Goal: Task Accomplishment & Management: Use online tool/utility

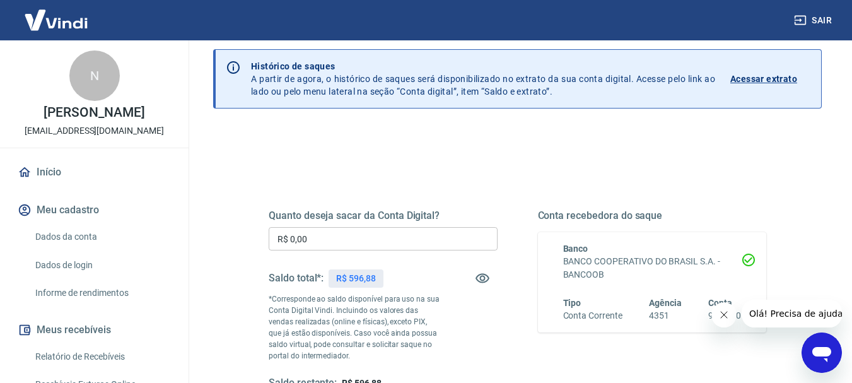
scroll to position [63, 0]
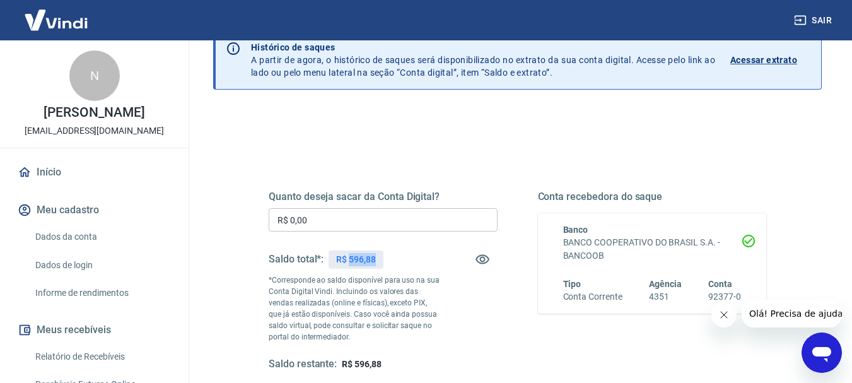
drag, startPoint x: 349, startPoint y: 261, endPoint x: 382, endPoint y: 261, distance: 32.2
click at [382, 261] on div "R$ 596,88" at bounding box center [356, 259] width 55 height 18
copy p "596,88"
click at [331, 225] on input "R$ 0,00" at bounding box center [383, 219] width 229 height 23
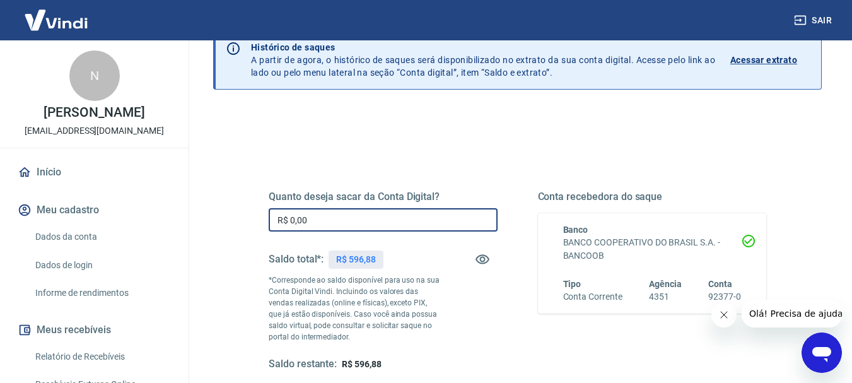
click at [331, 225] on input "R$ 0,00" at bounding box center [383, 219] width 229 height 23
paste input "text"
click at [336, 225] on input "R$ 0,00" at bounding box center [383, 219] width 229 height 23
paste input "596,88"
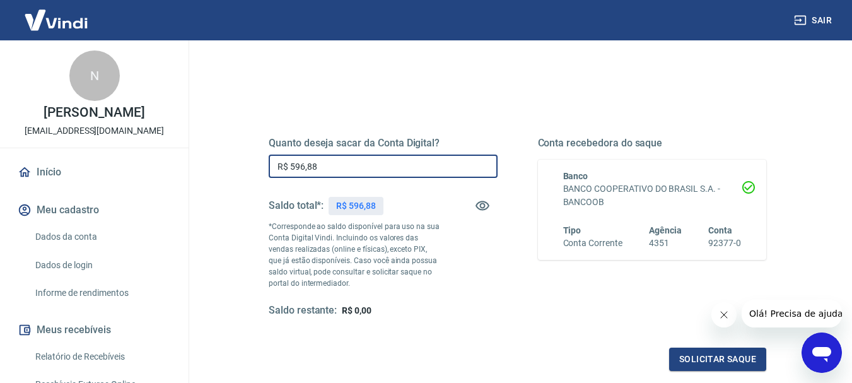
scroll to position [189, 0]
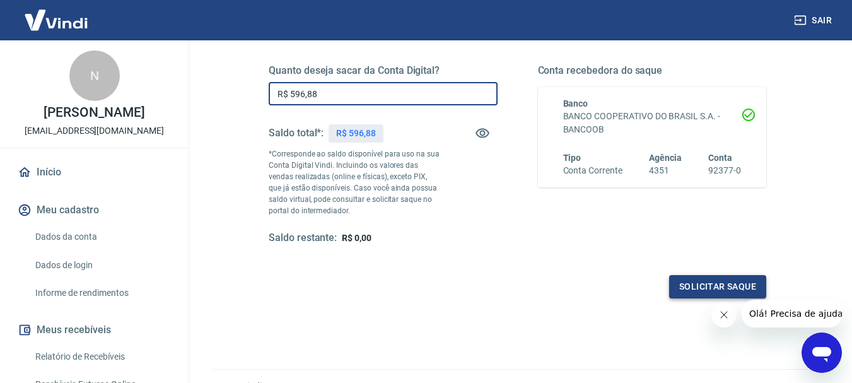
type input "R$ 596,88"
click at [699, 283] on button "Solicitar saque" at bounding box center [717, 286] width 97 height 23
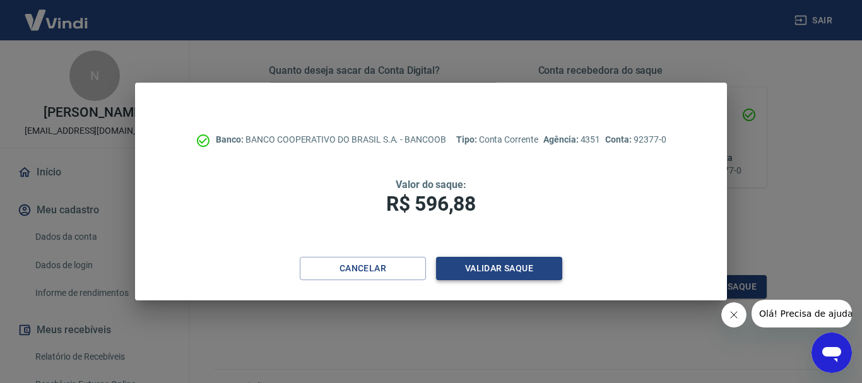
drag, startPoint x: 539, startPoint y: 296, endPoint x: 530, endPoint y: 273, distance: 24.6
click at [545, 303] on div "Banco: BANCO COOPERATIVO DO BRASIL S.A. - BANCOOB Tipo: Conta Corrente Agência:…" at bounding box center [431, 191] width 862 height 383
click at [506, 262] on button "Validar saque" at bounding box center [499, 268] width 126 height 23
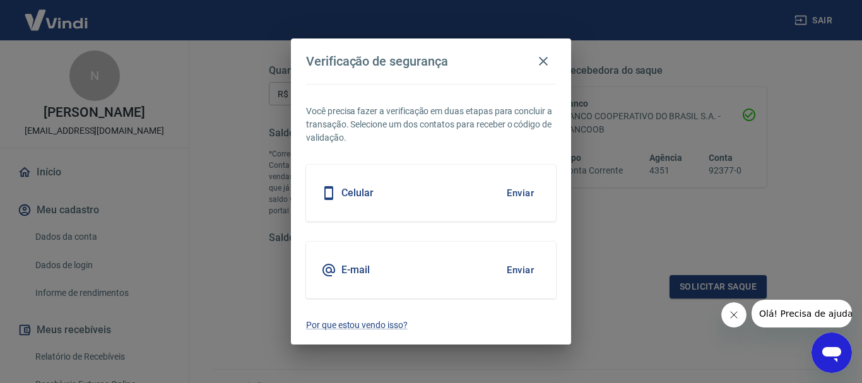
click at [536, 274] on button "Enviar" at bounding box center [520, 270] width 41 height 26
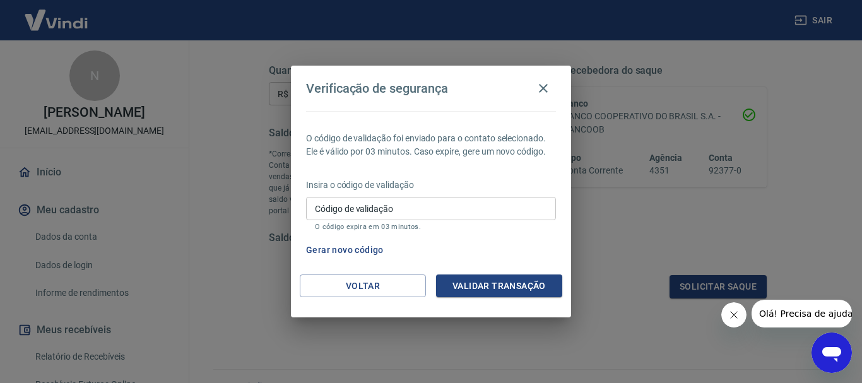
click at [449, 209] on input "Código de validação" at bounding box center [431, 208] width 250 height 23
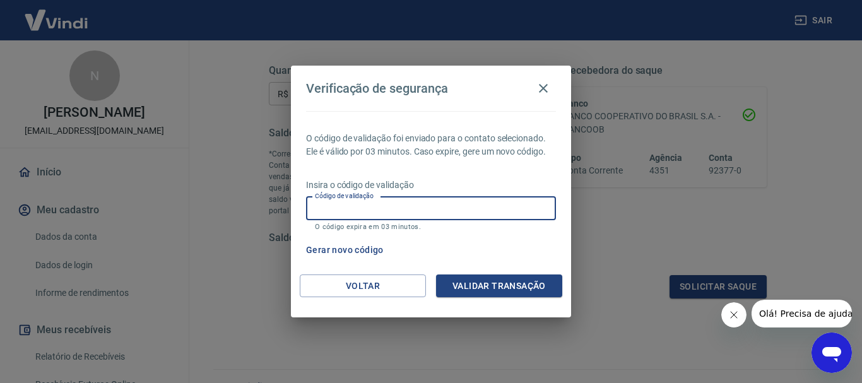
paste input "968284"
type input "968284"
click at [468, 292] on button "Validar transação" at bounding box center [499, 285] width 126 height 23
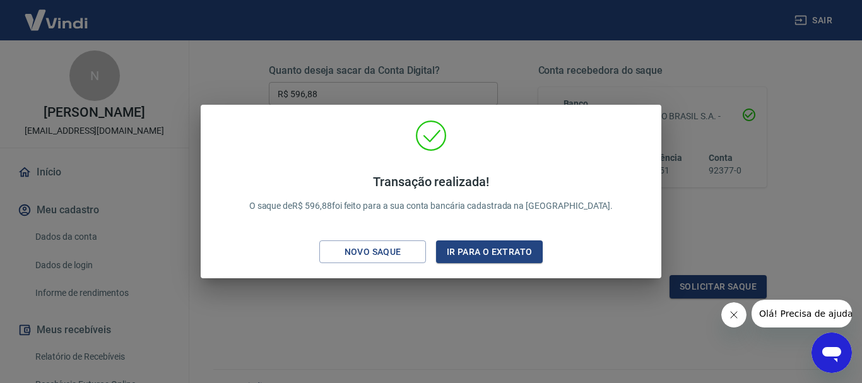
click at [385, 238] on div "Transação realizada! O saque de R$ 596,88 foi feito para a sua conta bancária c…" at bounding box center [431, 194] width 440 height 149
click at [388, 253] on div "Novo saque" at bounding box center [372, 252] width 87 height 16
